Goal: Task Accomplishment & Management: Manage account settings

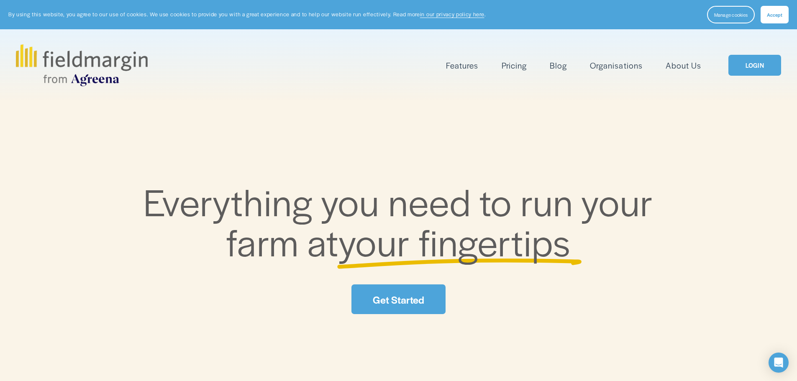
click at [768, 68] on link "LOGIN" at bounding box center [755, 65] width 53 height 21
